Goal: Task Accomplishment & Management: Use online tool/utility

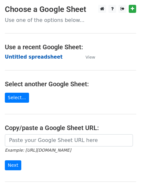
click at [27, 57] on strong "Untitled spreadsheet" at bounding box center [34, 57] width 58 height 6
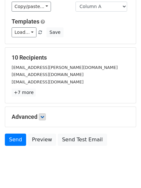
scroll to position [62, 0]
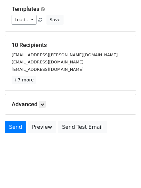
click at [44, 108] on div "Advanced Tracking Track Opens UTM Codes Track Clicks Filters Only include sprea…" at bounding box center [70, 104] width 130 height 20
click at [46, 104] on link at bounding box center [42, 104] width 7 height 7
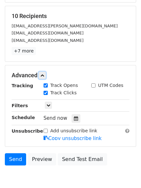
scroll to position [117, 0]
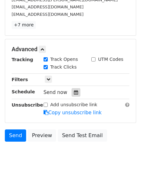
click at [74, 93] on icon at bounding box center [76, 92] width 4 height 5
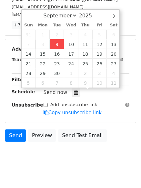
type input "2025-09-09 14:51"
type input "02"
type input "51"
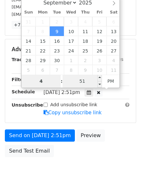
type input "4"
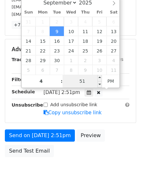
type input "2025-09-09 16:51"
type input "04"
click at [86, 76] on input "51" at bounding box center [81, 81] width 39 height 13
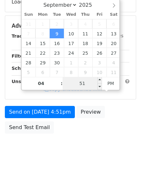
type input "0"
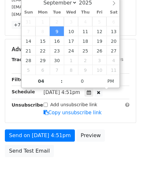
type input "2025-09-09 16:00"
click at [81, 160] on body "New Campaign Daily emails left: 50 Google Sheet: Untitled spreadsheet Variables…" at bounding box center [70, 37] width 141 height 298
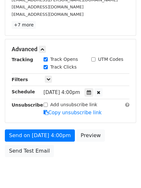
scroll to position [115, 0]
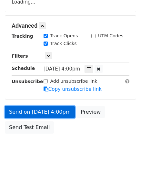
click at [53, 108] on link "Send on Sep 9 at 4:00pm" at bounding box center [40, 112] width 70 height 12
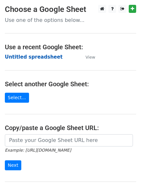
click at [47, 56] on strong "Untitled spreadsheet" at bounding box center [34, 57] width 58 height 6
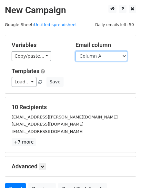
click at [122, 59] on select "Column A Column B Column C Column D" at bounding box center [100, 56] width 51 height 10
select select "Column B"
click at [75, 51] on select "Column A Column B Column C Column D" at bounding box center [100, 56] width 51 height 10
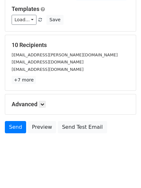
scroll to position [36, 0]
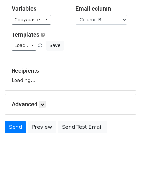
click at [41, 108] on div "Advanced Tracking Track Opens UTM Codes Track Clicks Filters Only include sprea…" at bounding box center [70, 104] width 130 height 20
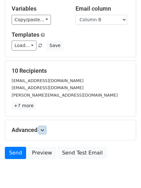
click at [44, 130] on icon at bounding box center [42, 130] width 4 height 4
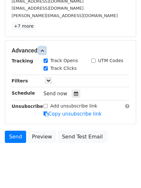
scroll to position [117, 0]
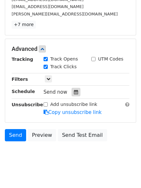
click at [72, 95] on div at bounding box center [75, 92] width 9 height 8
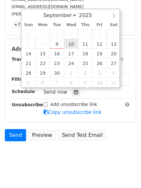
type input "2025-09-10 12:00"
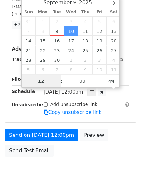
scroll to position [0, 0]
type input "5"
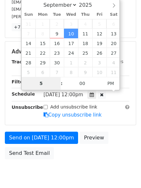
scroll to position [117, 0]
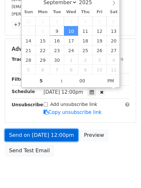
type input "2025-09-10 17:00"
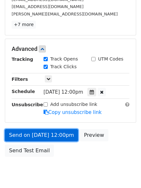
click at [65, 137] on link "Send on Sep 10 at 12:00pm" at bounding box center [41, 135] width 73 height 12
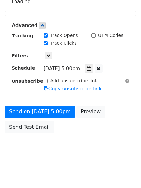
scroll to position [115, 0]
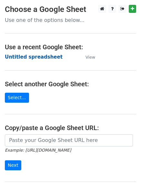
click at [40, 55] on strong "Untitled spreadsheet" at bounding box center [34, 57] width 58 height 6
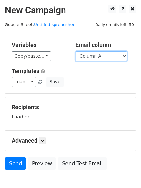
drag, startPoint x: 0, startPoint y: 0, endPoint x: 107, endPoint y: 57, distance: 121.5
click at [107, 57] on select "Column A Column B Column C Column D" at bounding box center [100, 56] width 51 height 10
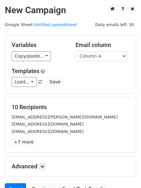
click at [95, 83] on div "Load... No templates saved Save" at bounding box center [70, 82] width 127 height 10
click at [102, 59] on select "Column A Column B Column C Column D" at bounding box center [100, 56] width 51 height 10
select select "Column C"
click at [75, 51] on select "Column A Column B Column C Column D" at bounding box center [100, 56] width 51 height 10
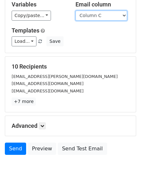
scroll to position [36, 0]
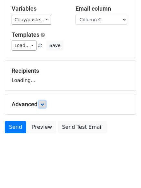
click at [44, 104] on icon at bounding box center [42, 104] width 4 height 4
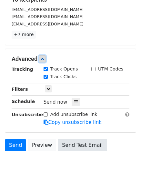
scroll to position [125, 0]
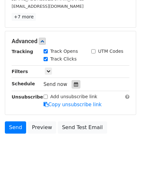
click at [74, 85] on icon at bounding box center [76, 84] width 4 height 5
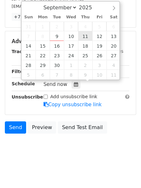
type input "2025-09-11 12:00"
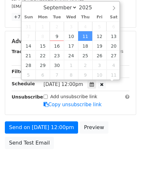
scroll to position [0, 0]
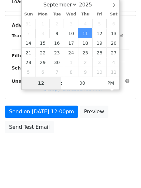
type input "6"
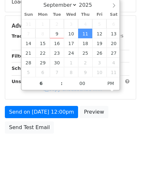
type input "2025-09-11 18:00"
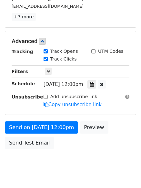
click at [70, 151] on div "Send on Sep 11 at 12:00pm Preview Send Test Email" at bounding box center [70, 136] width 141 height 31
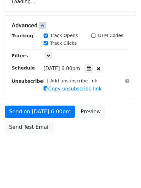
scroll to position [115, 0]
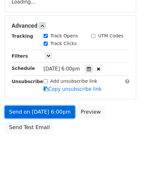
click at [57, 112] on link "Send on Sep 11 at 6:00pm" at bounding box center [40, 112] width 70 height 12
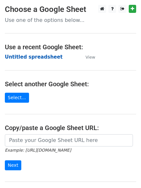
click at [42, 57] on strong "Untitled spreadsheet" at bounding box center [34, 57] width 58 height 6
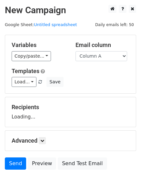
drag, startPoint x: 98, startPoint y: 58, endPoint x: 95, endPoint y: 69, distance: 10.9
click at [98, 58] on select "Column A Column B Column C Column D" at bounding box center [100, 56] width 51 height 10
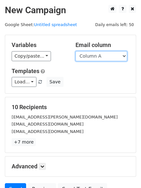
drag, startPoint x: 91, startPoint y: 51, endPoint x: 92, endPoint y: 57, distance: 5.2
click at [91, 51] on select "Column A Column B Column C Column D" at bounding box center [100, 56] width 51 height 10
select select "Column D"
click at [75, 51] on select "Column A Column B Column C Column D" at bounding box center [100, 56] width 51 height 10
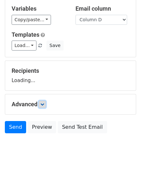
click at [46, 105] on link at bounding box center [42, 104] width 7 height 7
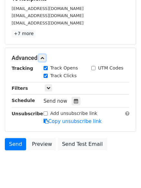
scroll to position [109, 0]
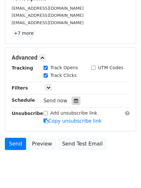
click at [72, 105] on div at bounding box center [75, 101] width 9 height 8
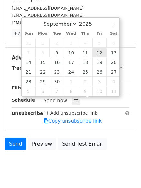
type input "[DATE] 12:00"
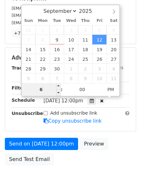
click at [46, 86] on input "6" at bounding box center [41, 89] width 39 height 13
type input "7"
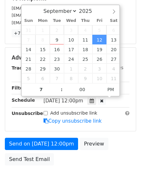
type input "[DATE] 19:00"
click at [63, 175] on body "New Campaign Daily emails left: 50 Google Sheet: Untitled spreadsheet Variables…" at bounding box center [70, 45] width 141 height 298
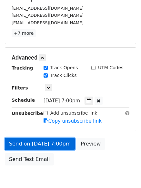
click at [64, 148] on link "Send on [DATE] 7:00pm" at bounding box center [40, 144] width 70 height 12
